Goal: Information Seeking & Learning: Stay updated

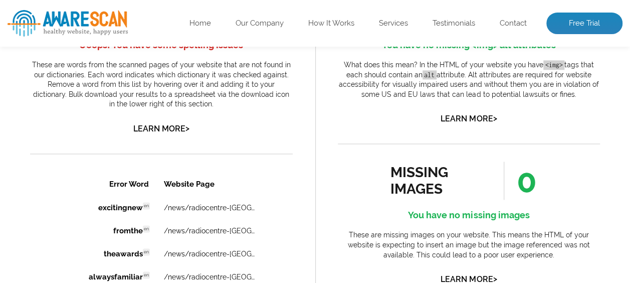
scroll to position [656, 0]
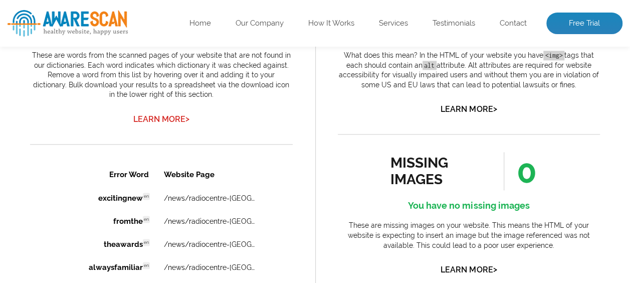
click at [157, 118] on link "Learn More >" at bounding box center [161, 119] width 56 height 10
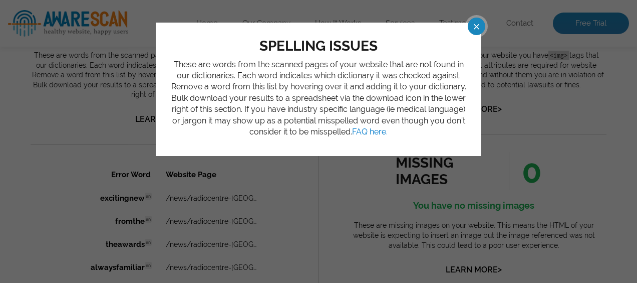
click at [471, 25] on span at bounding box center [468, 27] width 18 height 18
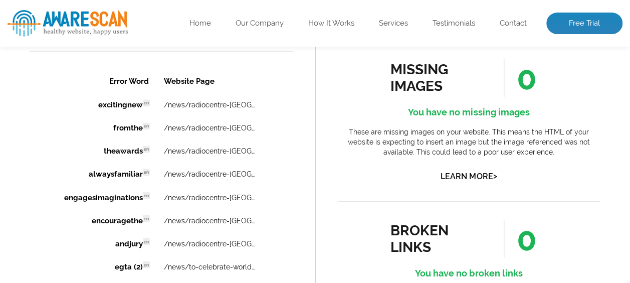
scroll to position [746, 0]
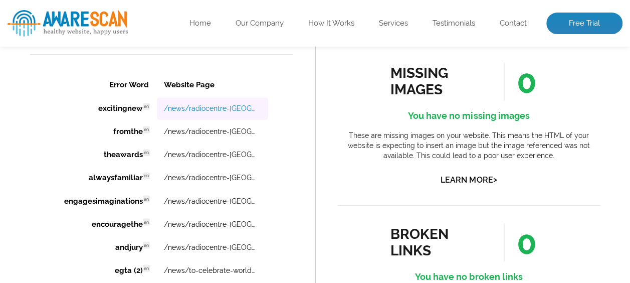
click at [197, 108] on link "/news/radiocentre-[GEOGRAPHIC_DATA]-announces-the-launch-of-the-irish-audio-awa…" at bounding box center [210, 108] width 93 height 8
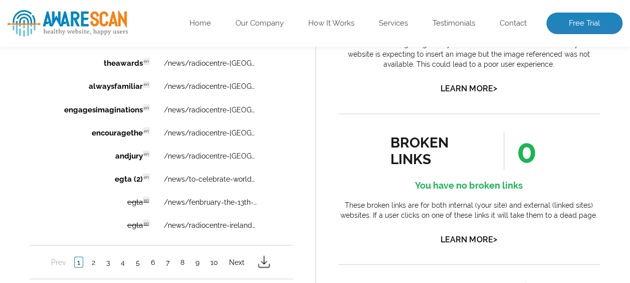
scroll to position [844, 0]
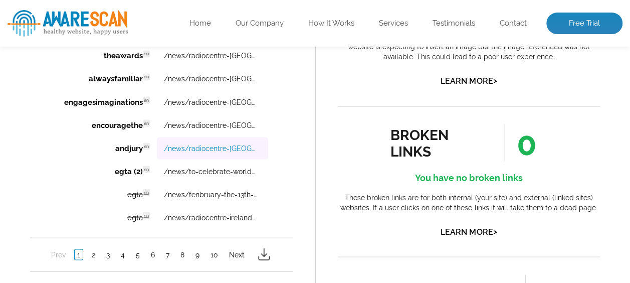
click at [223, 151] on link "/news/radiocentre-[GEOGRAPHIC_DATA]-announces-the-launch-of-the-irish-audio-awa…" at bounding box center [210, 148] width 93 height 8
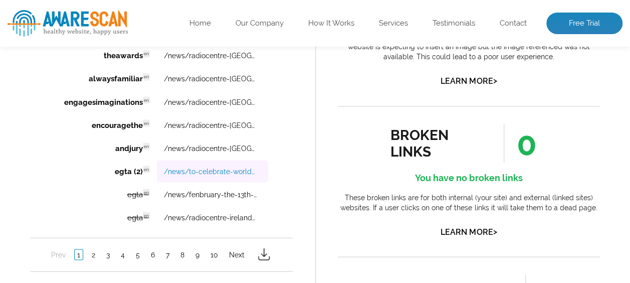
click at [215, 173] on link "/news/to-celebrate-world-[DATE]-2024-we-uncover-7-reasons-why-radio-builds-bran…" at bounding box center [210, 171] width 93 height 8
click at [93, 254] on link "2" at bounding box center [93, 254] width 9 height 10
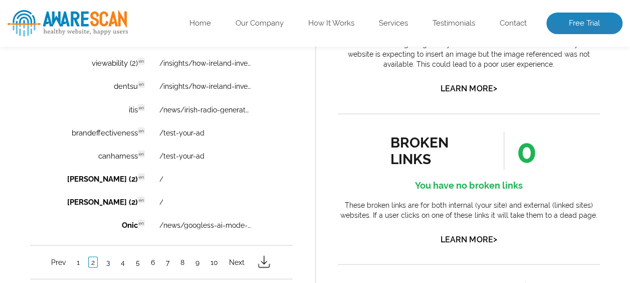
scroll to position [839, 0]
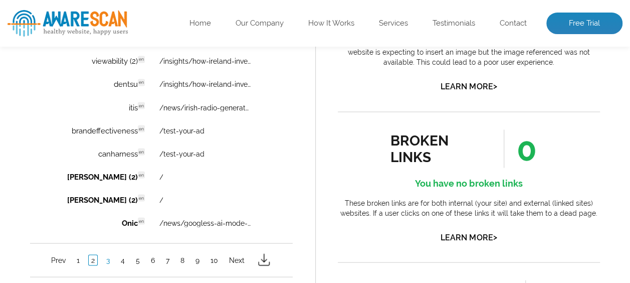
click at [107, 263] on link "3" at bounding box center [108, 260] width 9 height 10
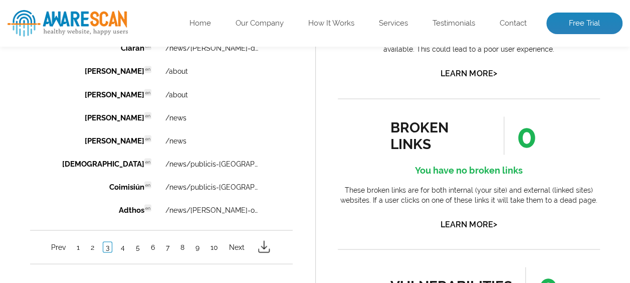
scroll to position [861, 0]
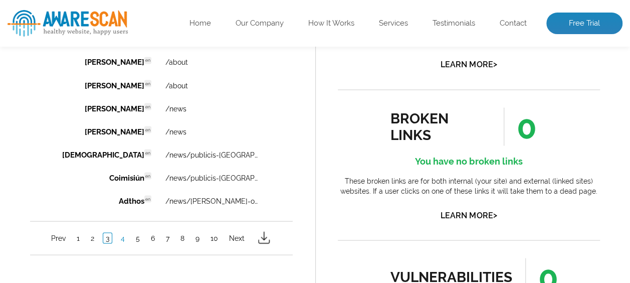
click at [121, 241] on link "4" at bounding box center [122, 238] width 9 height 10
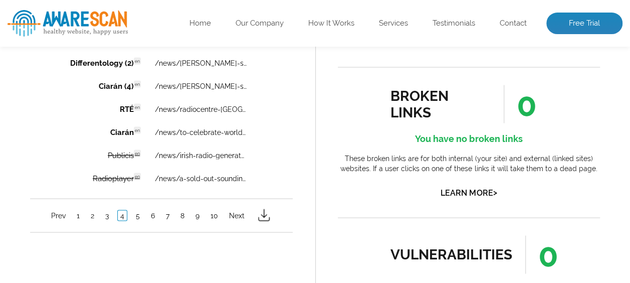
scroll to position [895, 0]
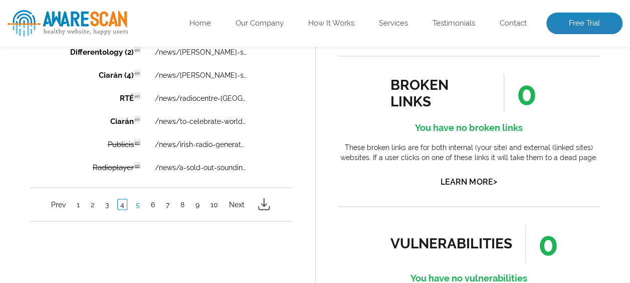
click at [136, 208] on link "5" at bounding box center [137, 204] width 9 height 10
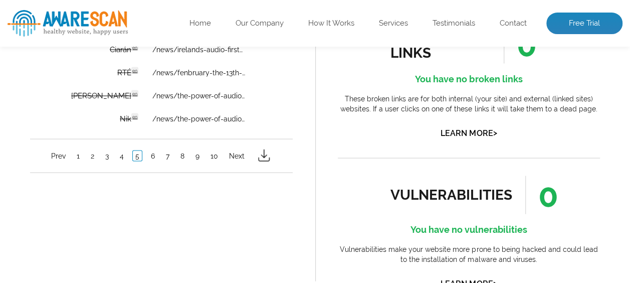
scroll to position [952, 0]
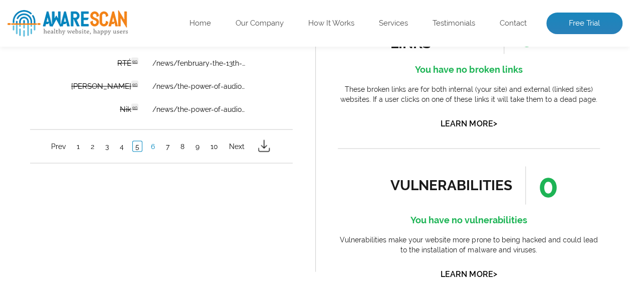
click at [152, 150] on link "6" at bounding box center [152, 146] width 9 height 10
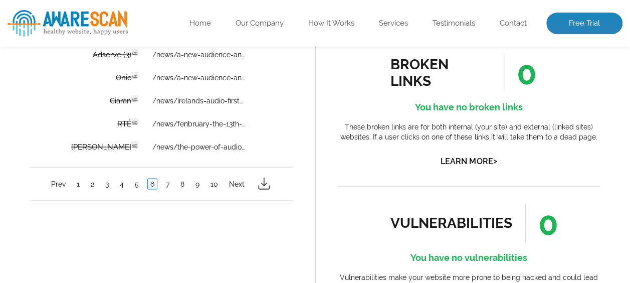
scroll to position [919, 0]
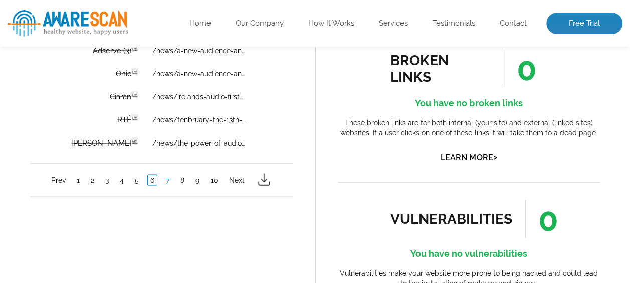
click at [165, 182] on link "7" at bounding box center [167, 179] width 9 height 10
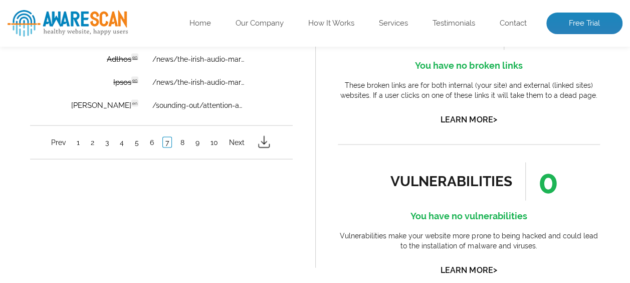
scroll to position [960, 0]
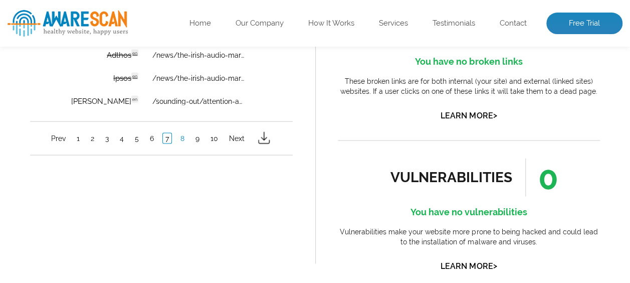
click at [182, 140] on link "8" at bounding box center [182, 138] width 9 height 10
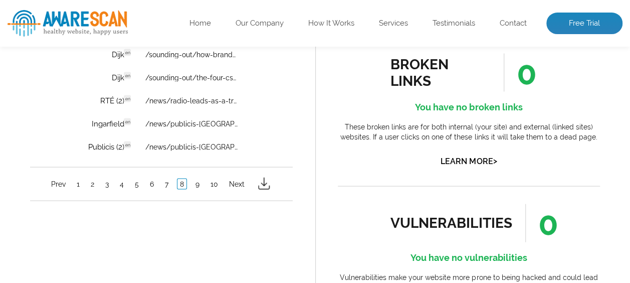
scroll to position [952, 0]
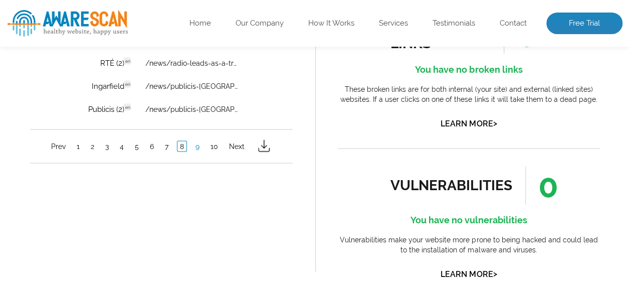
click at [198, 149] on link "9" at bounding box center [197, 146] width 9 height 10
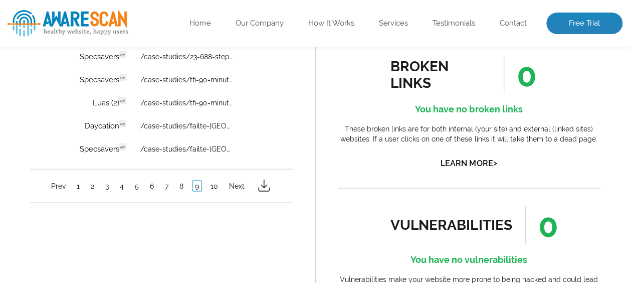
scroll to position [936, 0]
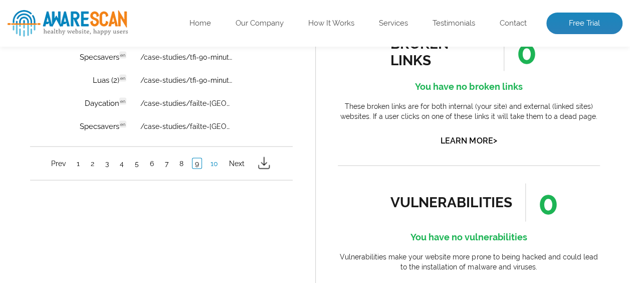
click at [217, 165] on link "10" at bounding box center [214, 163] width 13 height 10
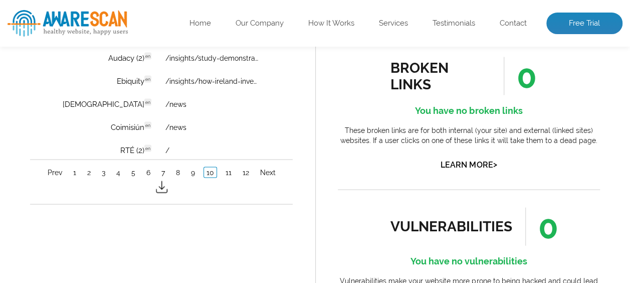
scroll to position [926, 0]
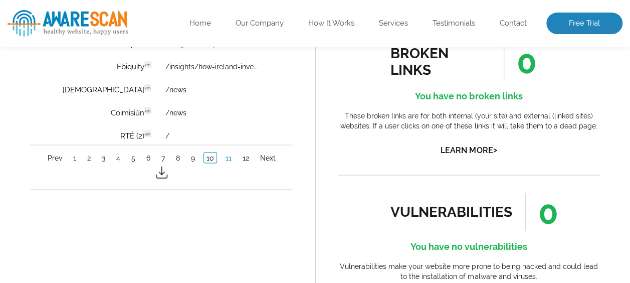
click at [229, 161] on link "11" at bounding box center [228, 157] width 11 height 10
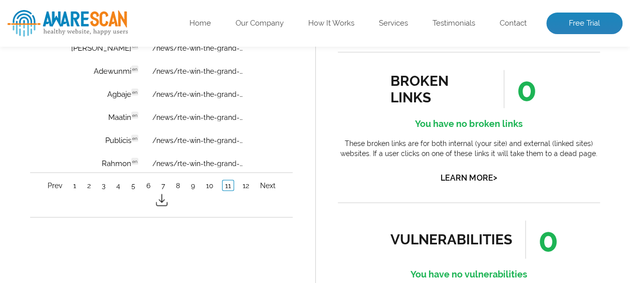
scroll to position [906, 0]
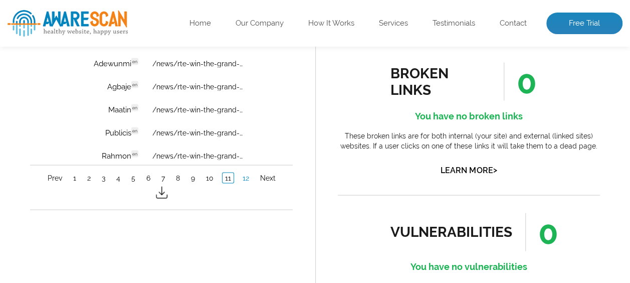
click at [247, 180] on link "12" at bounding box center [246, 177] width 12 height 10
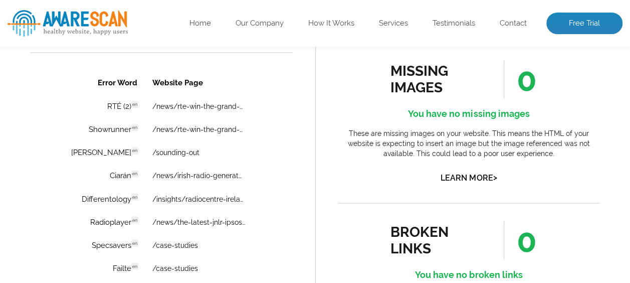
scroll to position [735, 0]
